Goal: Task Accomplishment & Management: Manage account settings

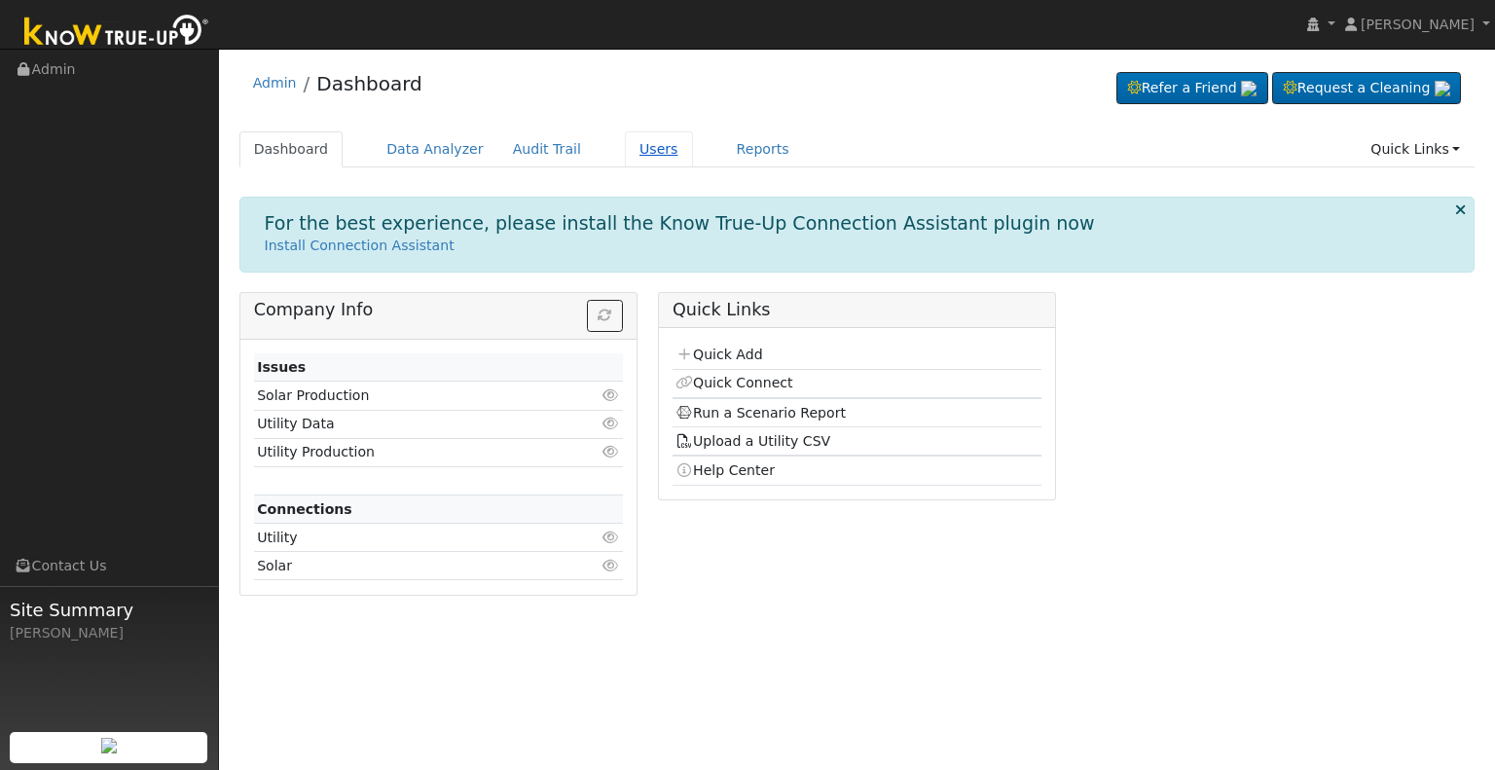
click at [625, 148] on link "Users" at bounding box center [659, 149] width 68 height 36
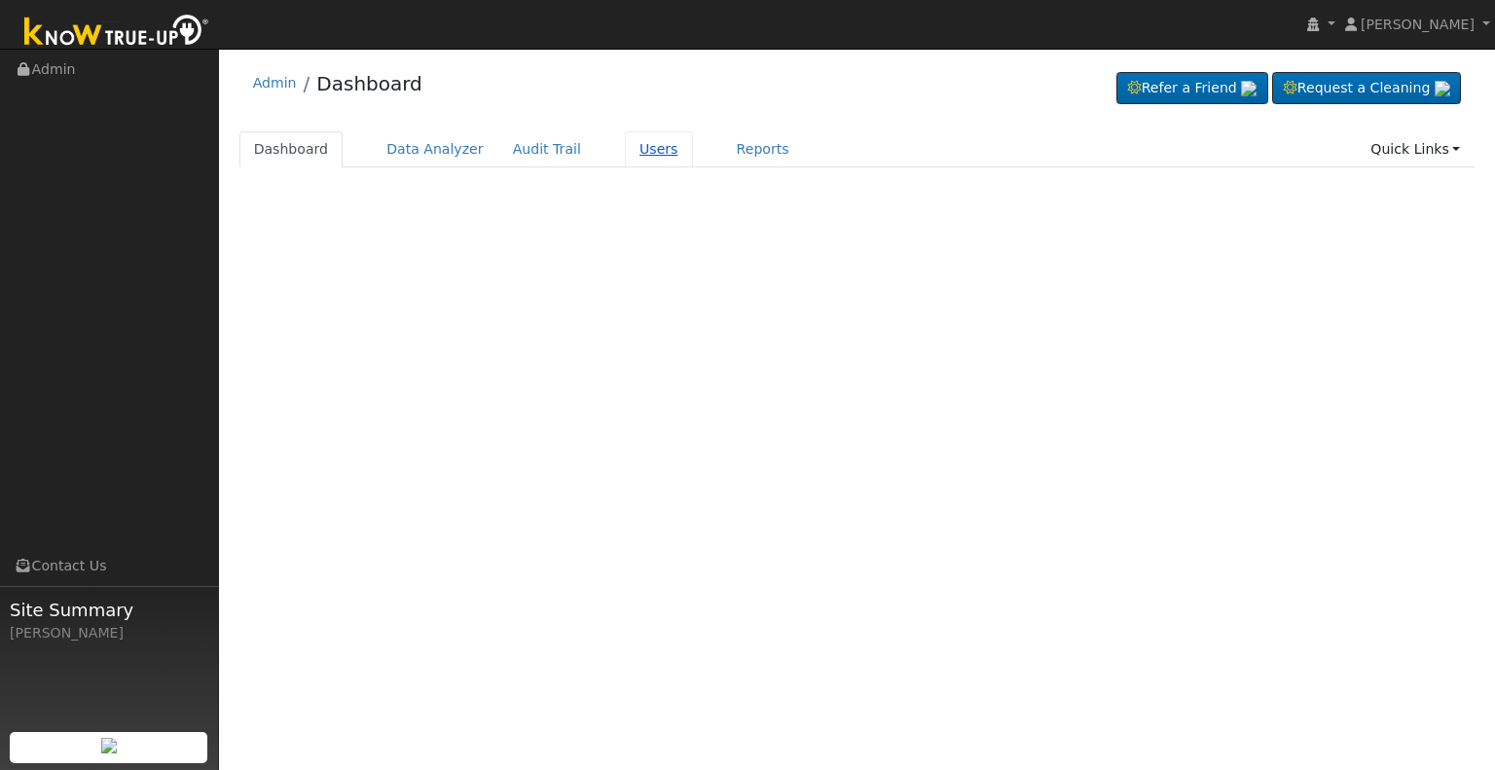
click at [625, 148] on link "Users" at bounding box center [659, 149] width 68 height 36
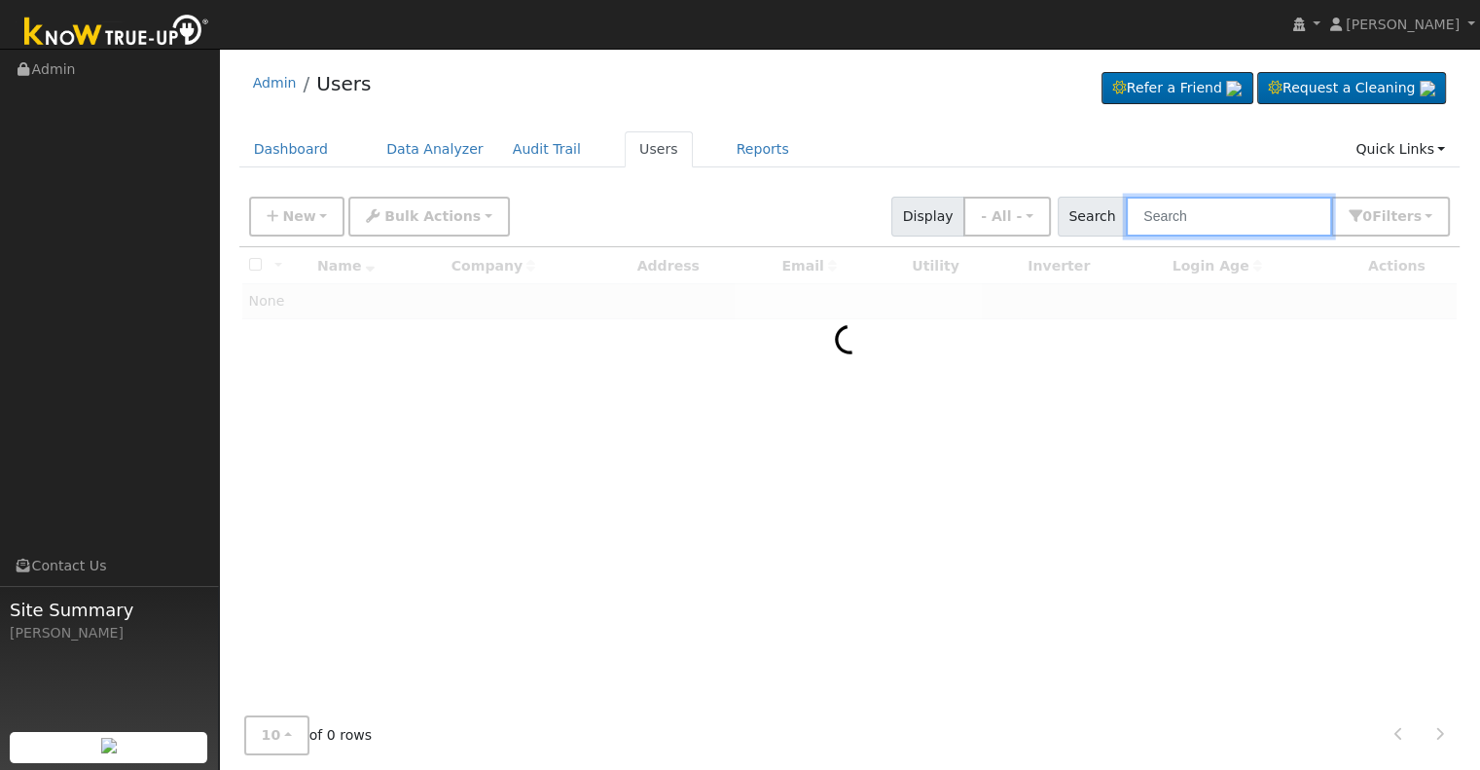
click at [1184, 221] on input "text" at bounding box center [1229, 217] width 206 height 40
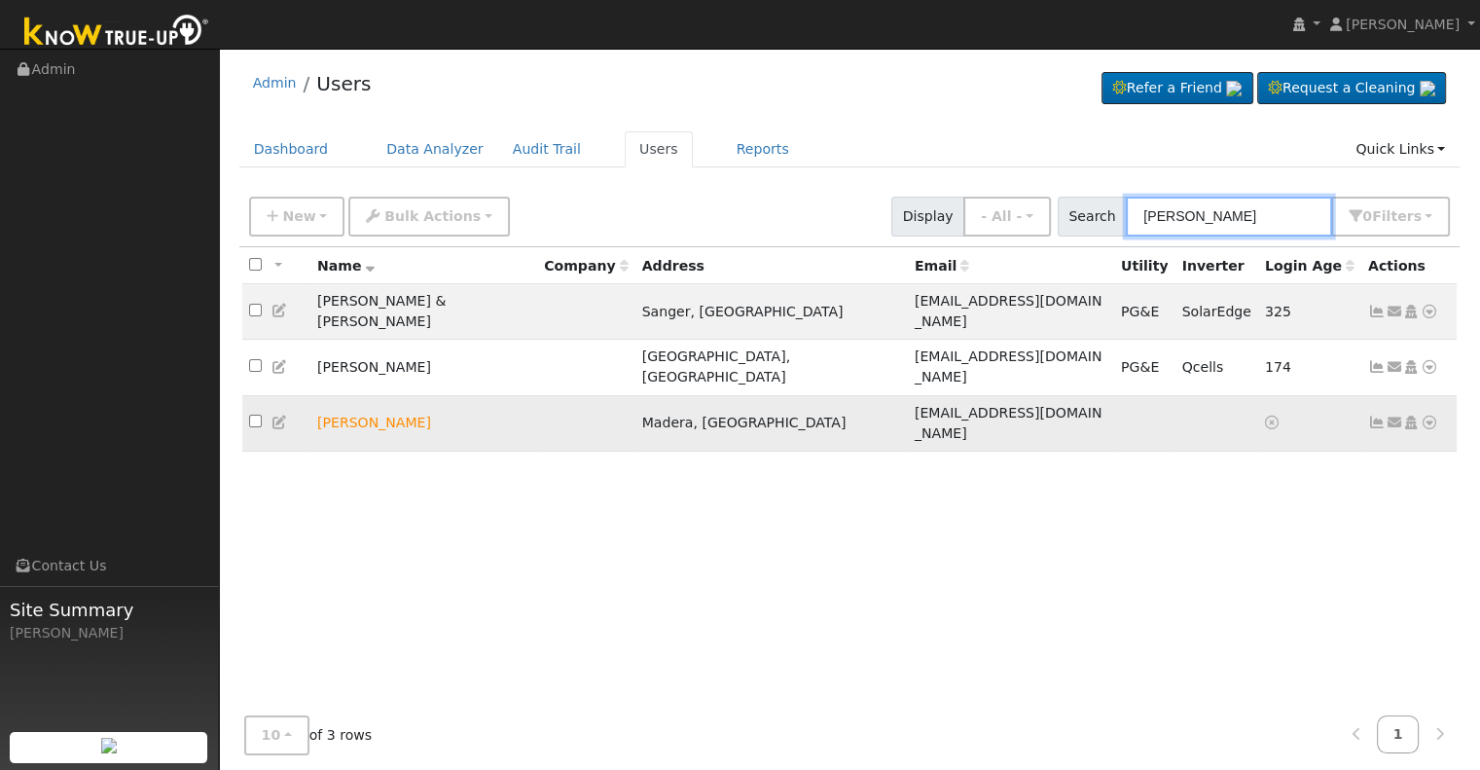
type input "[PERSON_NAME]"
click at [1428, 416] on icon at bounding box center [1430, 423] width 18 height 14
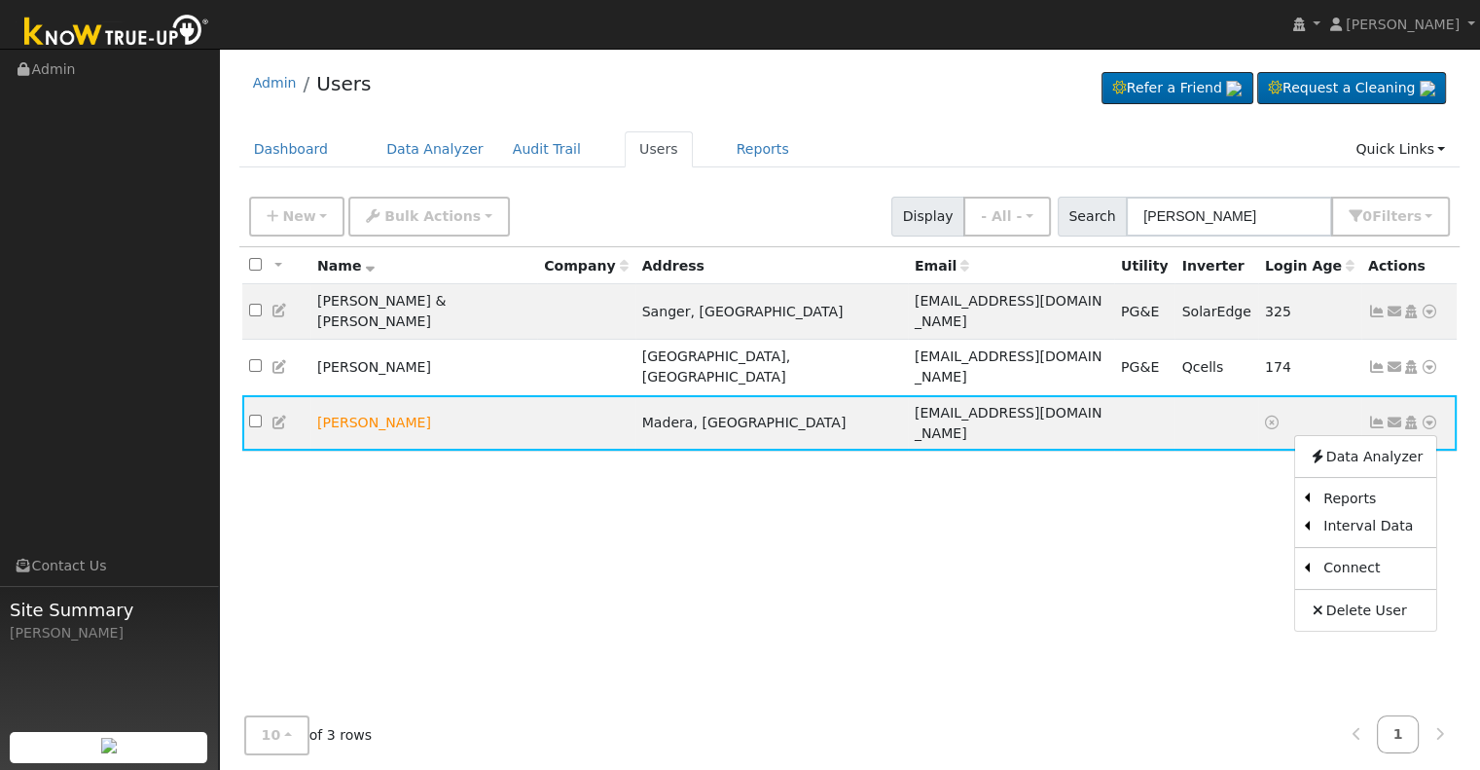
click at [1230, 427] on div "All None All on page None on page Name Company Address Email Utility Inverter L…" at bounding box center [850, 478] width 1222 height 462
click at [1407, 416] on icon at bounding box center [1412, 423] width 18 height 14
